Goal: Information Seeking & Learning: Learn about a topic

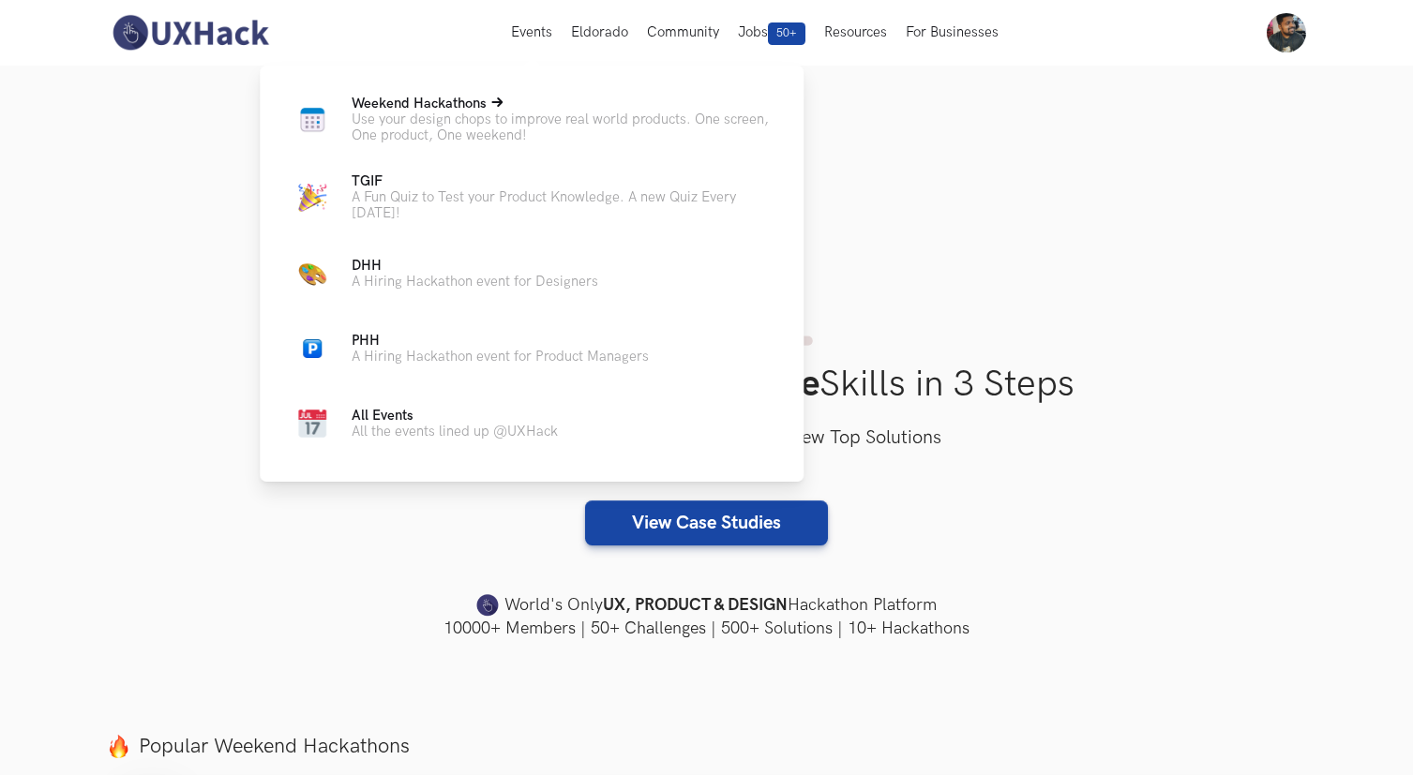
click at [456, 127] on p "Use your design chops to improve real world products. One screen, One product, …" at bounding box center [563, 128] width 422 height 32
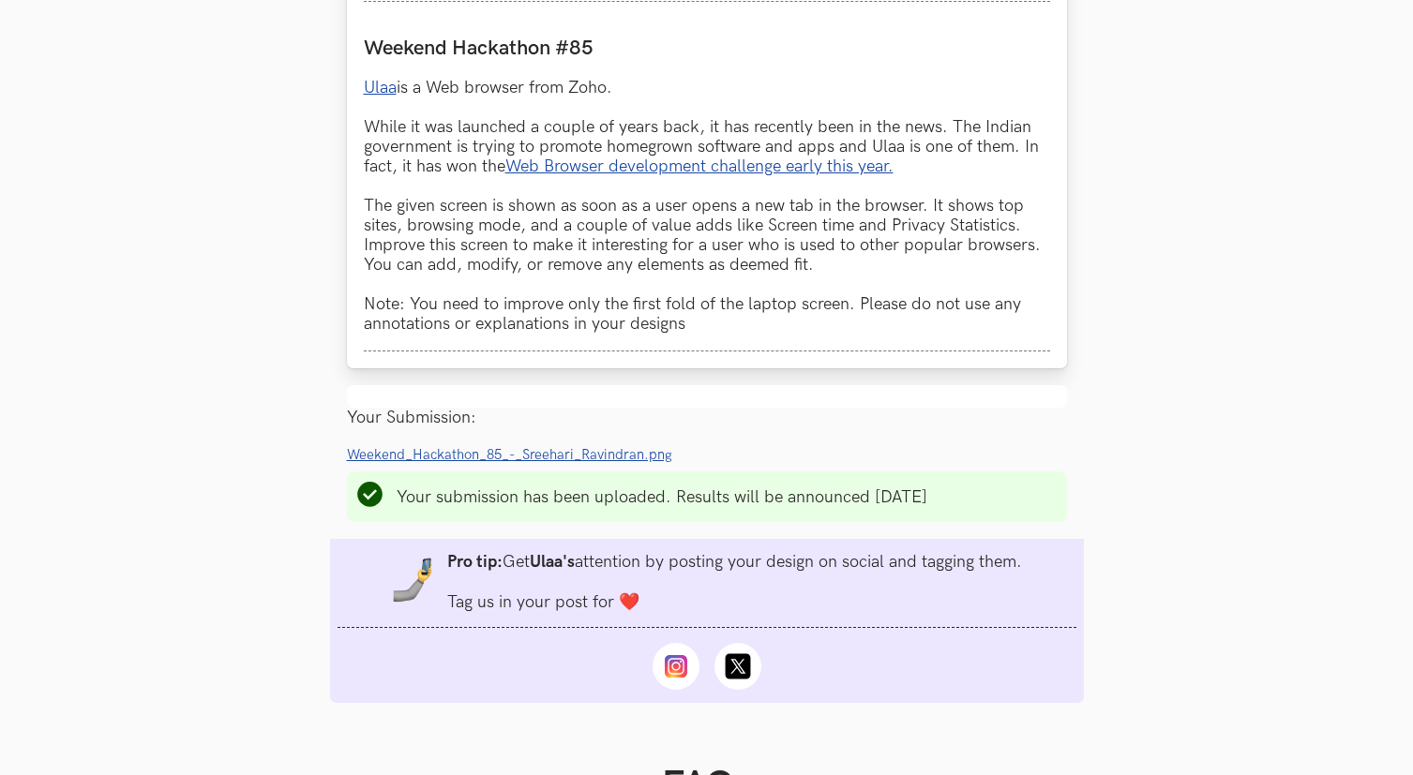
scroll to position [1371, 0]
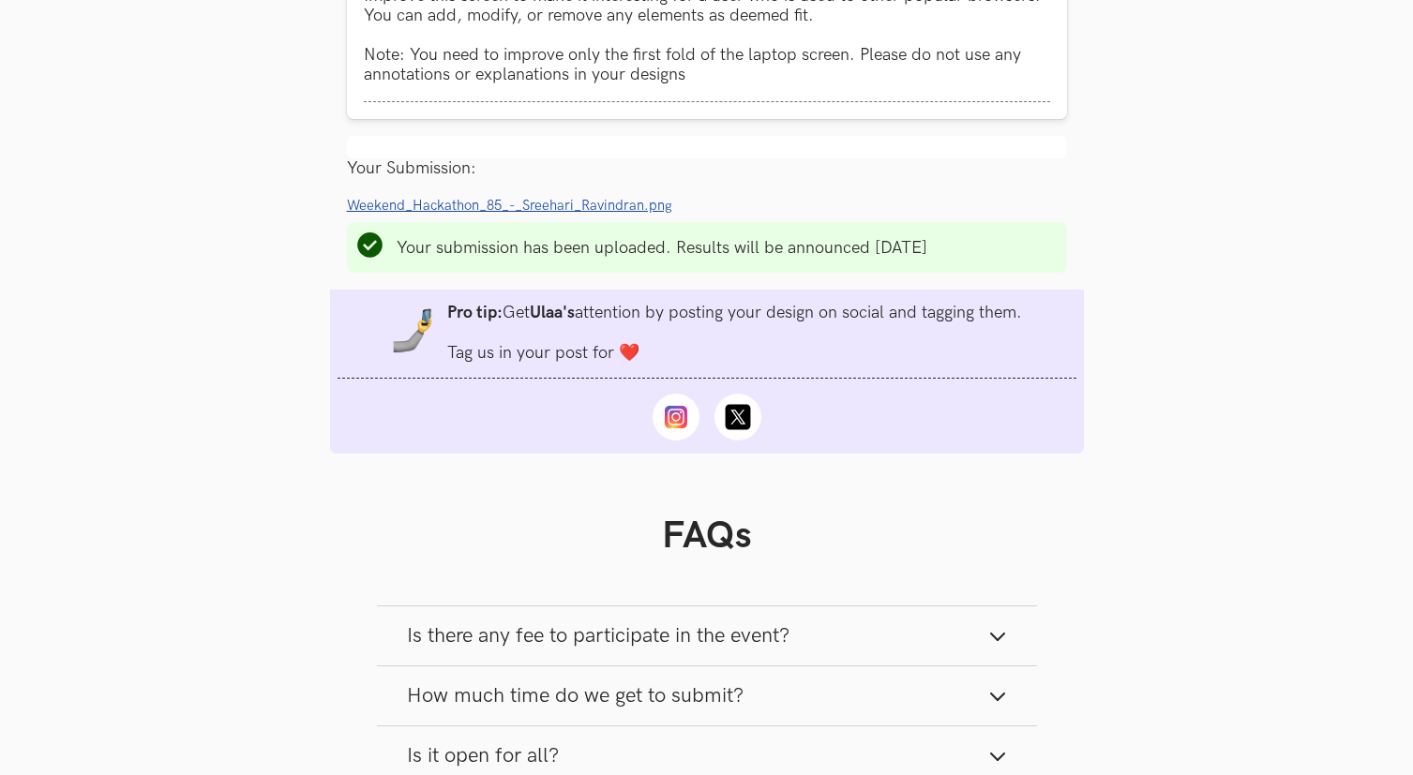
click at [569, 205] on span "Weekend_Hackathon_85_-_Sreehari_Ravindran.png" at bounding box center [509, 206] width 325 height 16
